Goal: Task Accomplishment & Management: Manage account settings

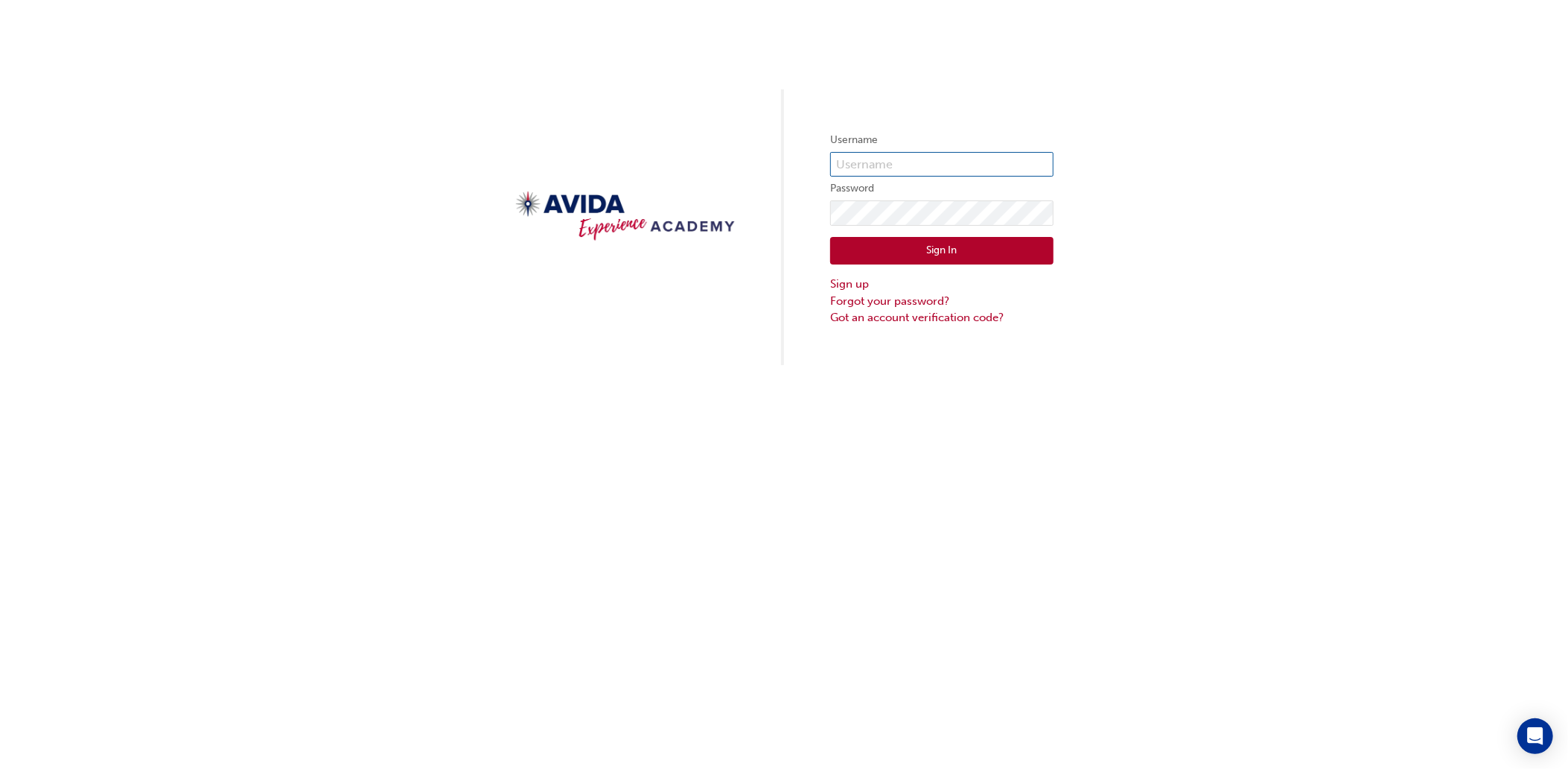
click at [887, 160] on input "text" at bounding box center [942, 165] width 223 height 25
type input "[EMAIL_ADDRESS][DOMAIN_NAME]"
click at [941, 253] on button "Sign In" at bounding box center [942, 250] width 223 height 28
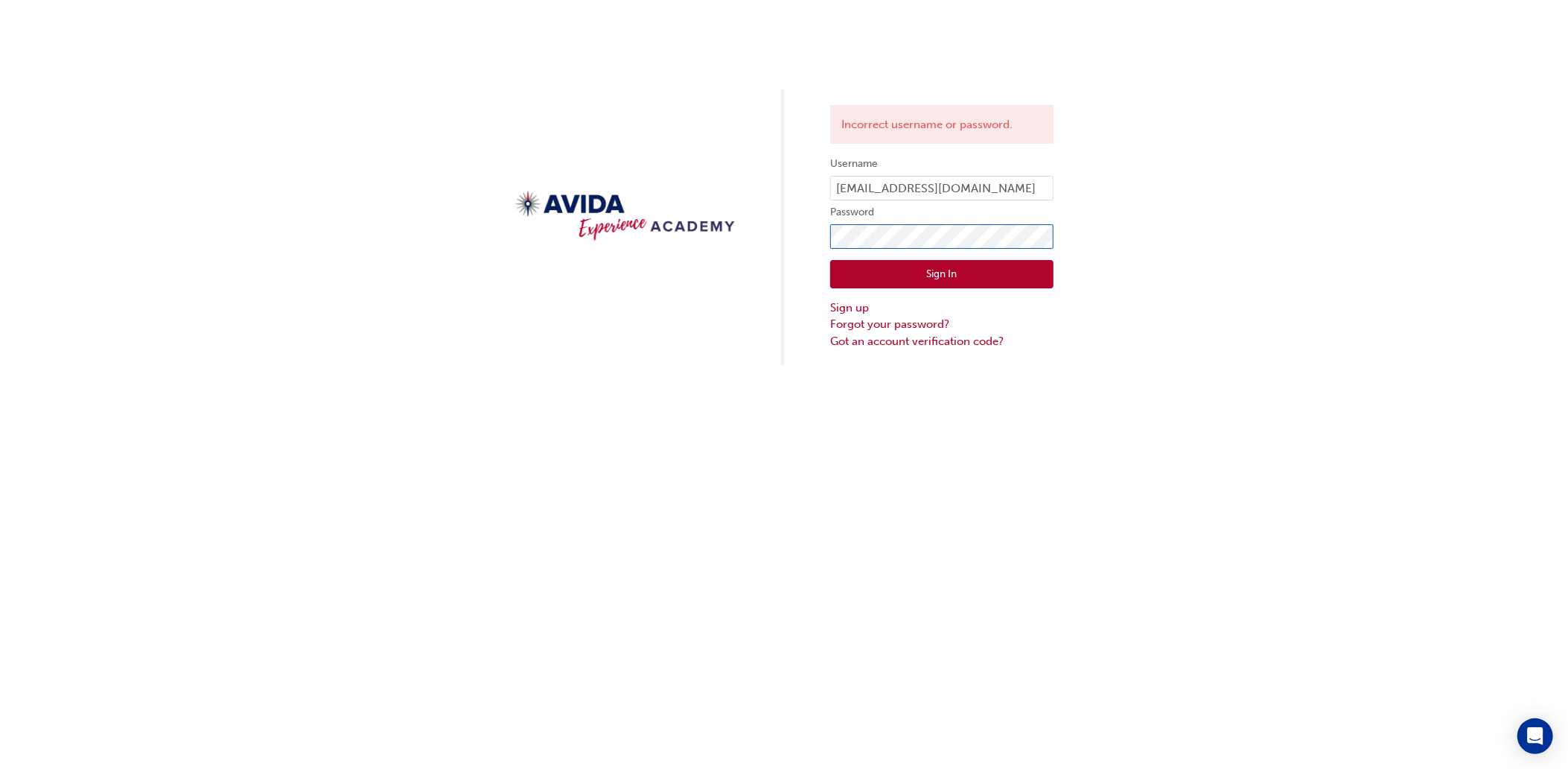
click at [788, 230] on div "Incorrect username or password. Username [PERSON_NAME][EMAIL_ADDRESS][DOMAIN_NA…" at bounding box center [784, 182] width 1568 height 365
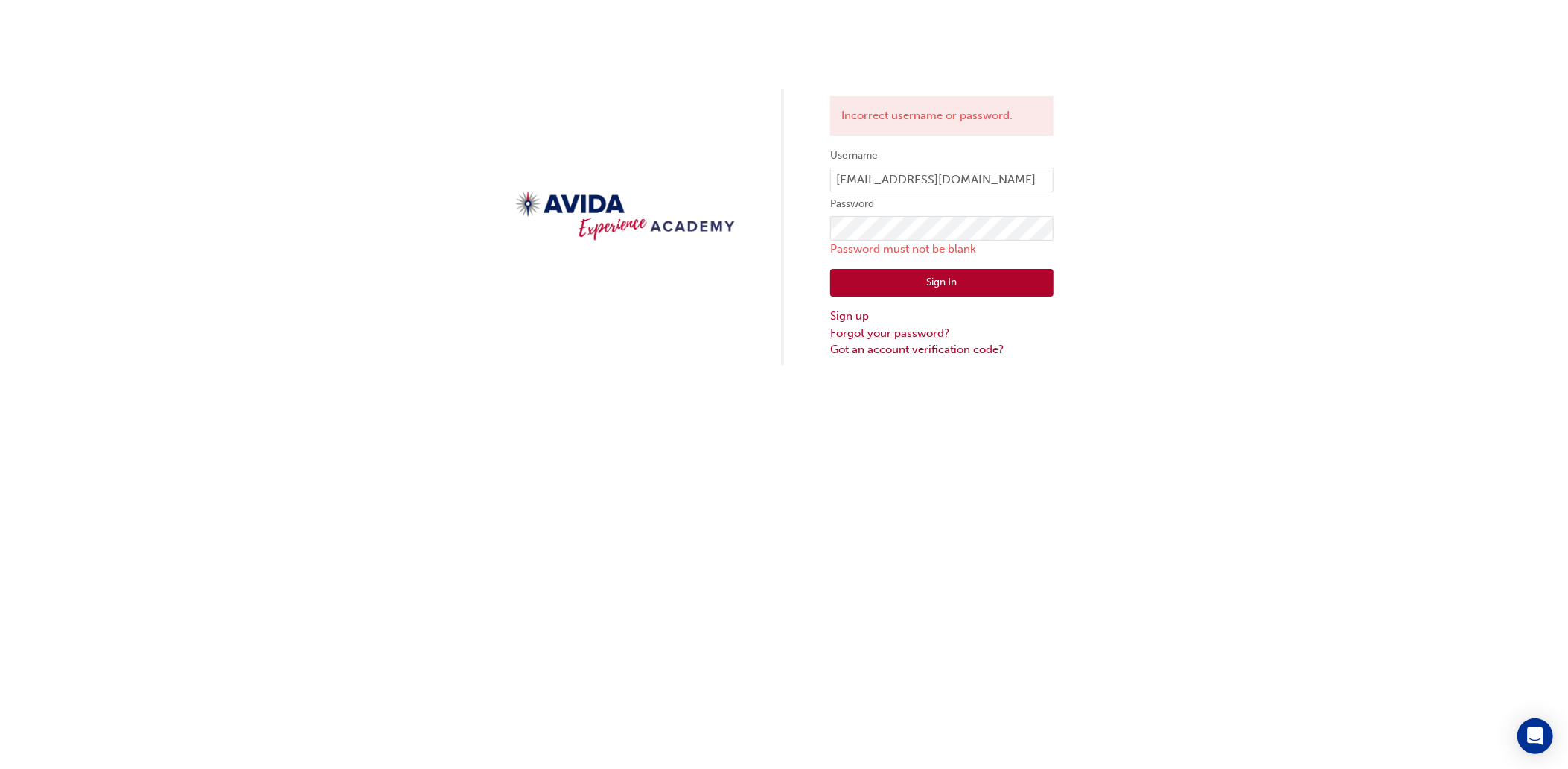
click at [907, 331] on link "Forgot your password?" at bounding box center [942, 333] width 223 height 17
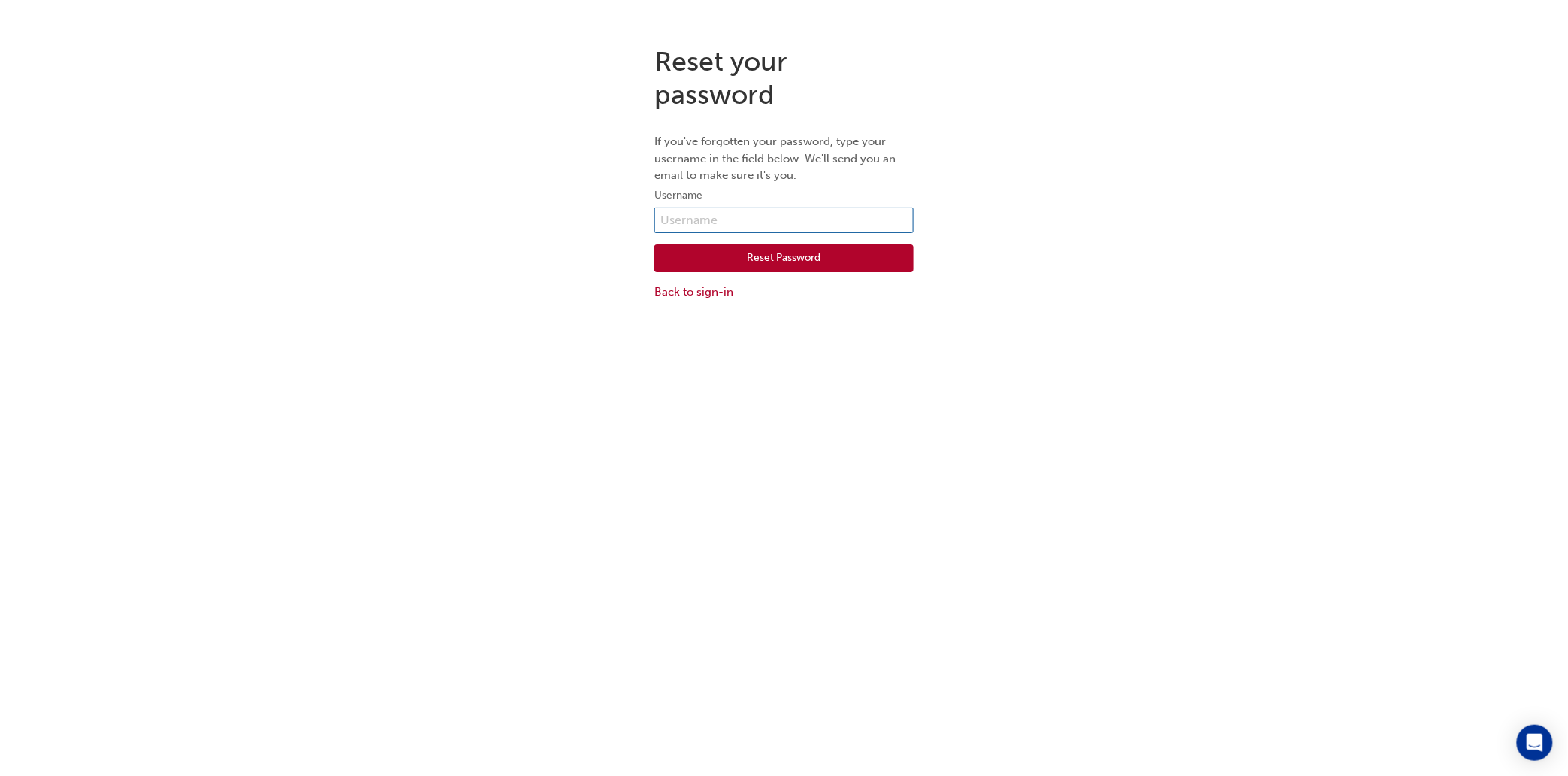
click at [719, 219] on input "text" at bounding box center [784, 220] width 259 height 25
type input "RFrench"
click at [789, 261] on button "Reset Password" at bounding box center [784, 257] width 259 height 28
